Goal: Task Accomplishment & Management: Use online tool/utility

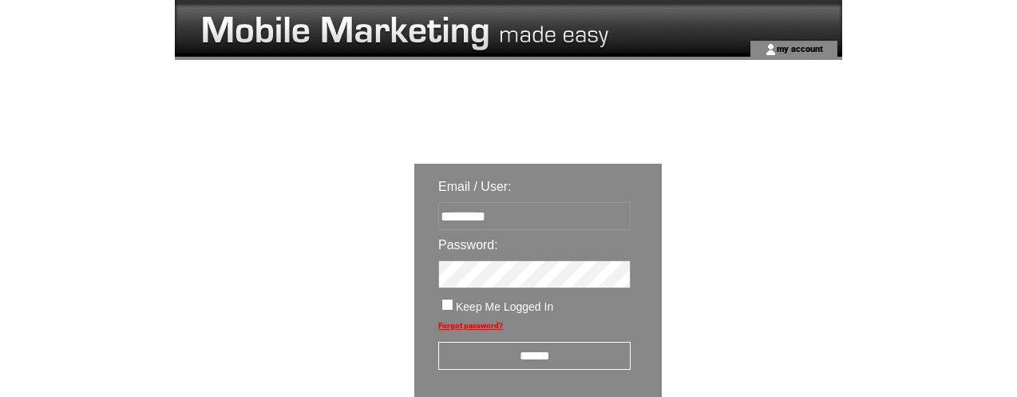
click at [534, 354] on input "******" at bounding box center [534, 356] width 192 height 28
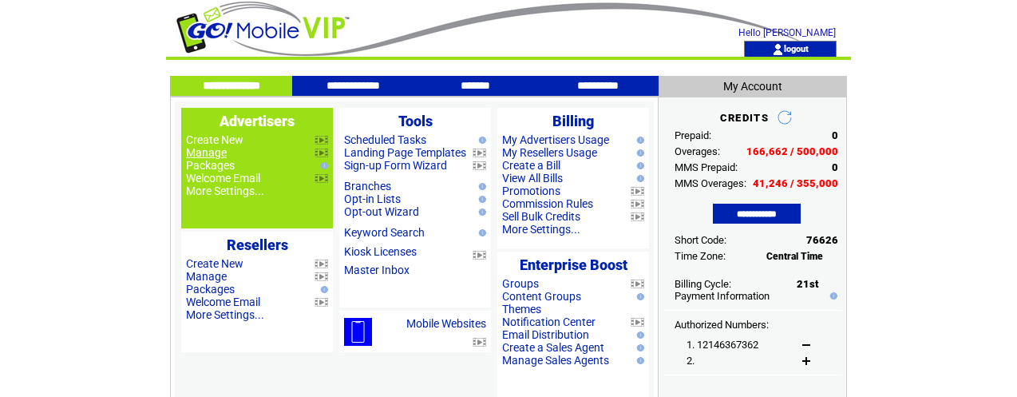
click at [216, 152] on link "Manage" at bounding box center [206, 152] width 41 height 13
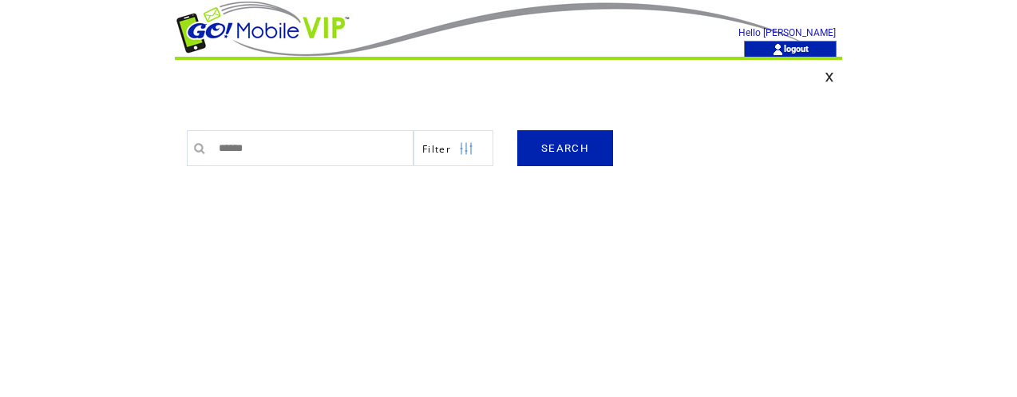
type input "******"
click at [570, 156] on link "SEARCH" at bounding box center [565, 148] width 96 height 36
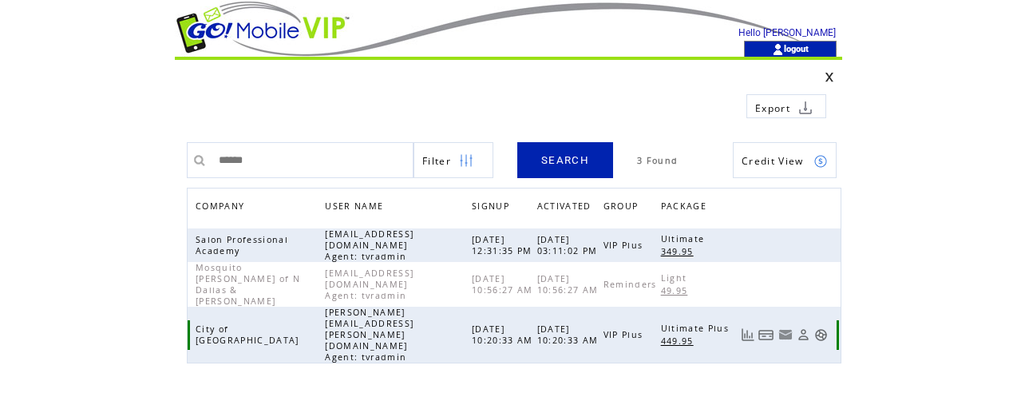
click at [821, 328] on link at bounding box center [821, 335] width 14 height 14
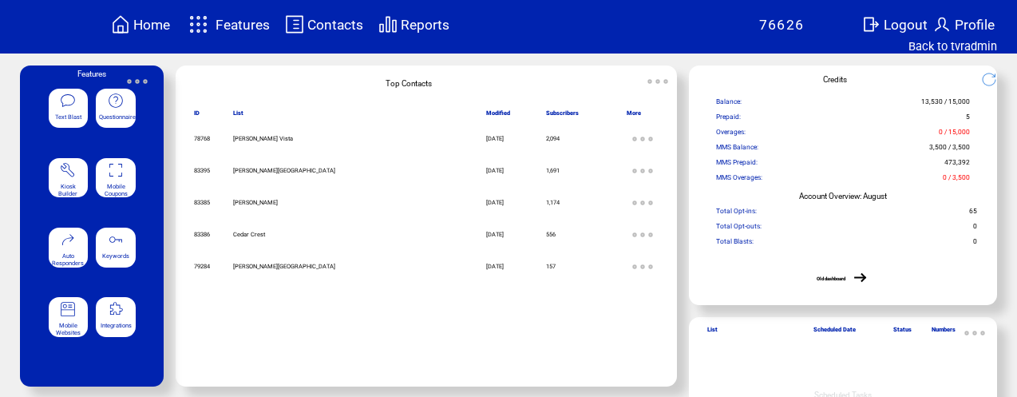
scroll to position [5, 0]
click at [255, 26] on span "Features" at bounding box center [243, 25] width 54 height 16
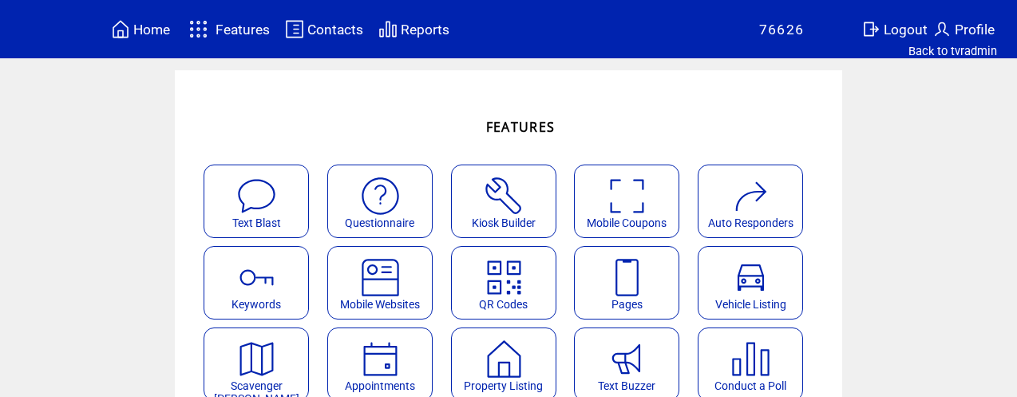
click at [523, 180] on img at bounding box center [504, 196] width 42 height 42
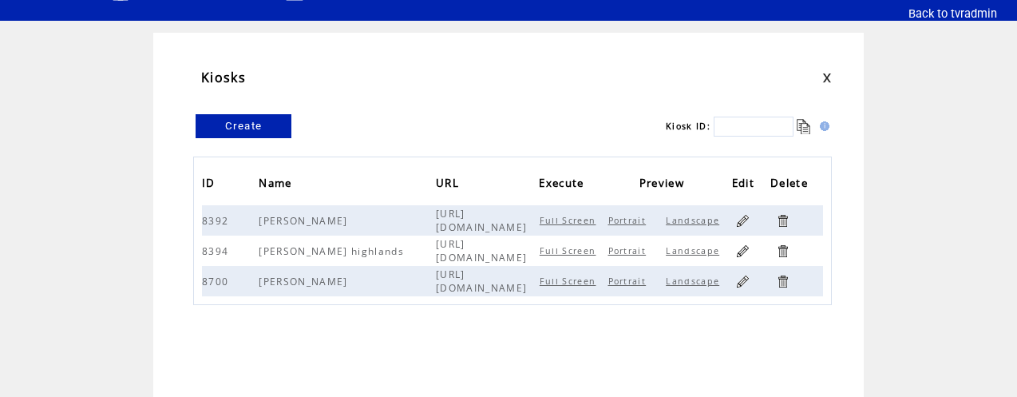
scroll to position [18, 0]
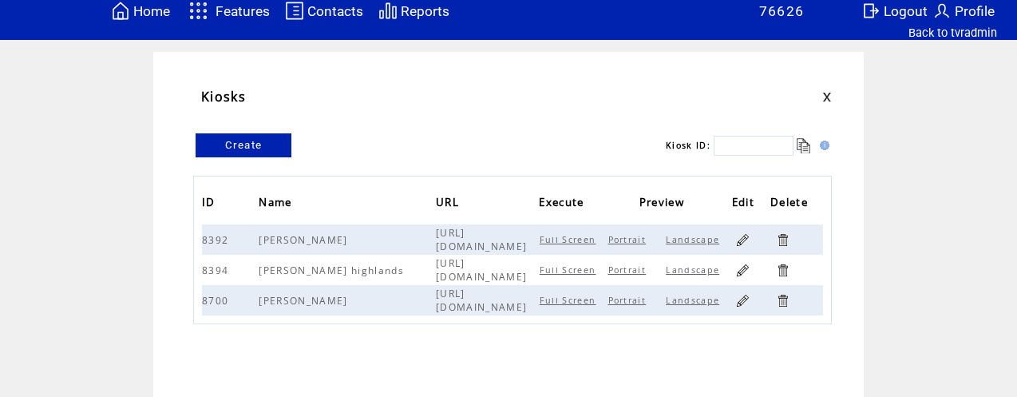
click at [746, 236] on link at bounding box center [742, 239] width 15 height 15
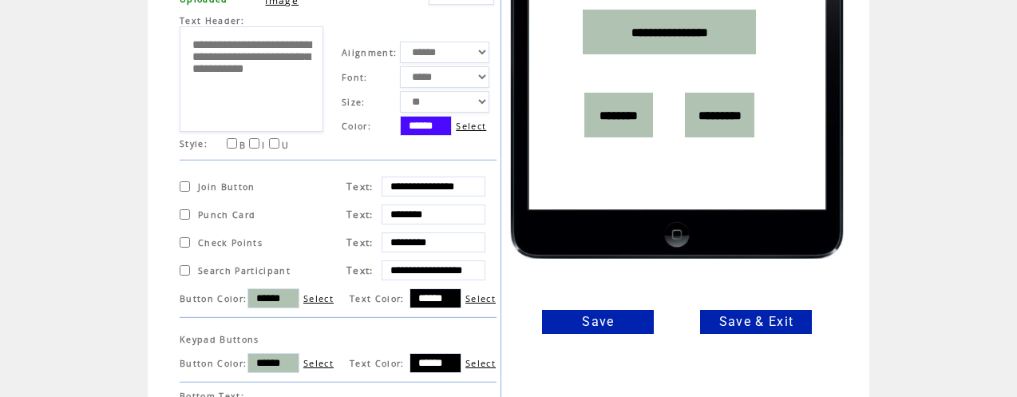
scroll to position [422, 0]
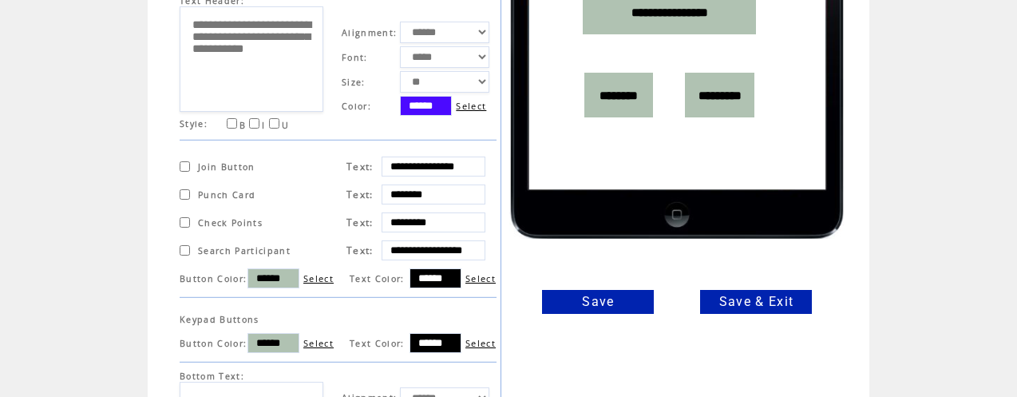
click at [731, 305] on link "Save & Exit" at bounding box center [756, 302] width 112 height 24
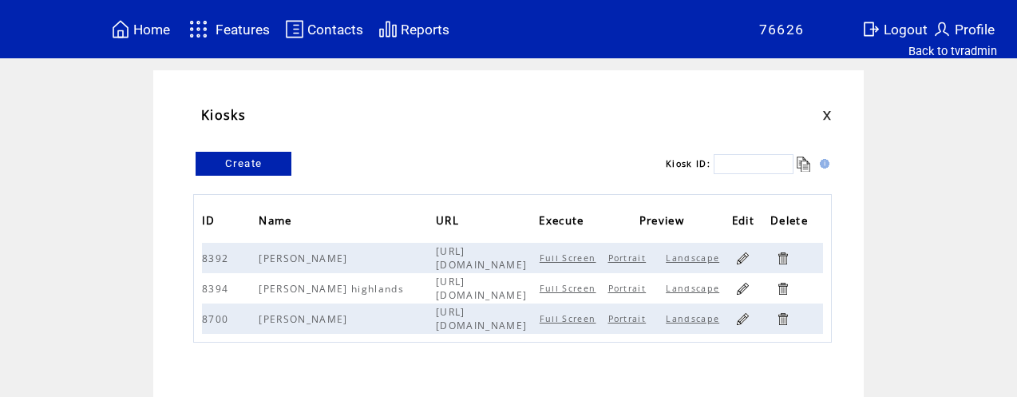
click at [748, 287] on link at bounding box center [742, 288] width 15 height 15
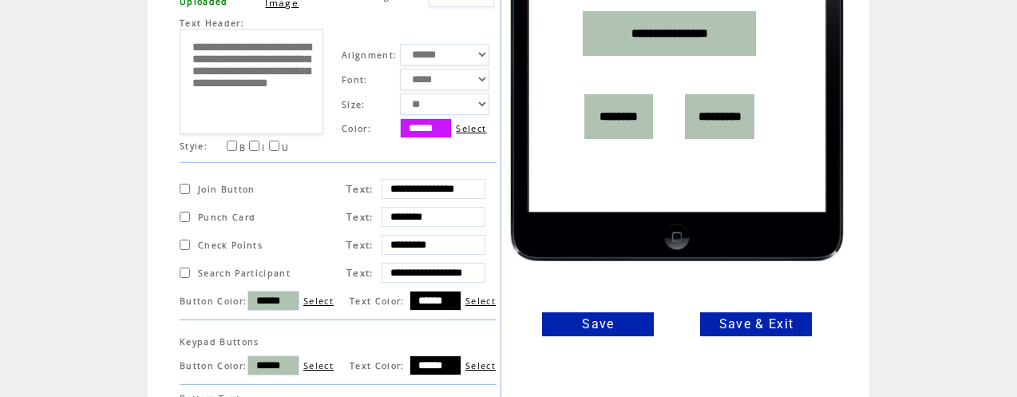
scroll to position [405, 0]
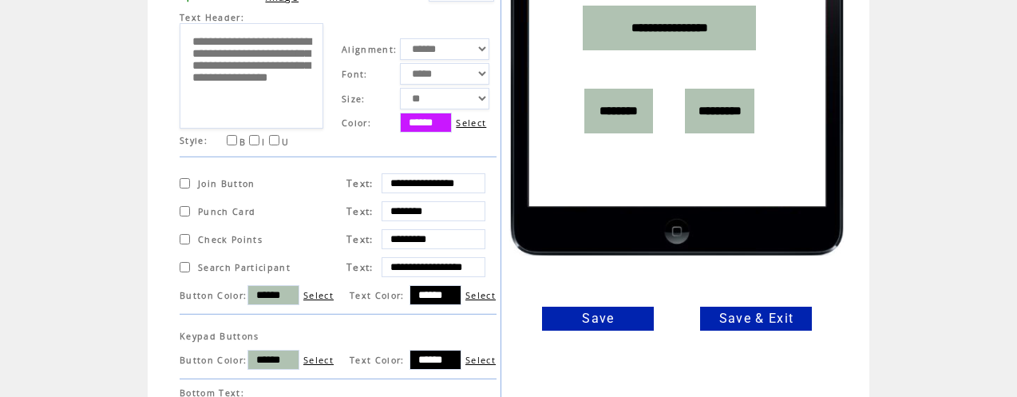
click at [741, 319] on link "Save & Exit" at bounding box center [756, 319] width 112 height 24
